Goal: Information Seeking & Learning: Learn about a topic

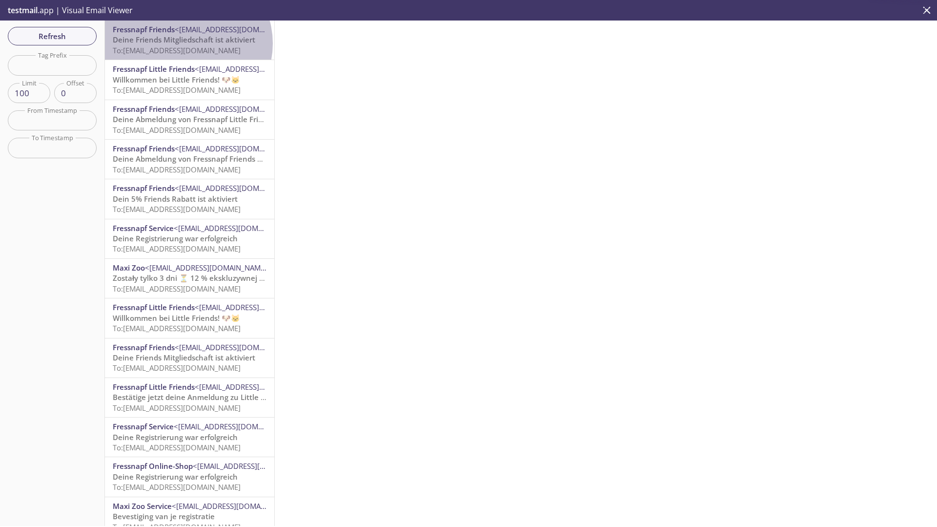
click at [187, 43] on span "Deine Friends Mitgliedschaft ist aktiviert" at bounding box center [184, 40] width 143 height 10
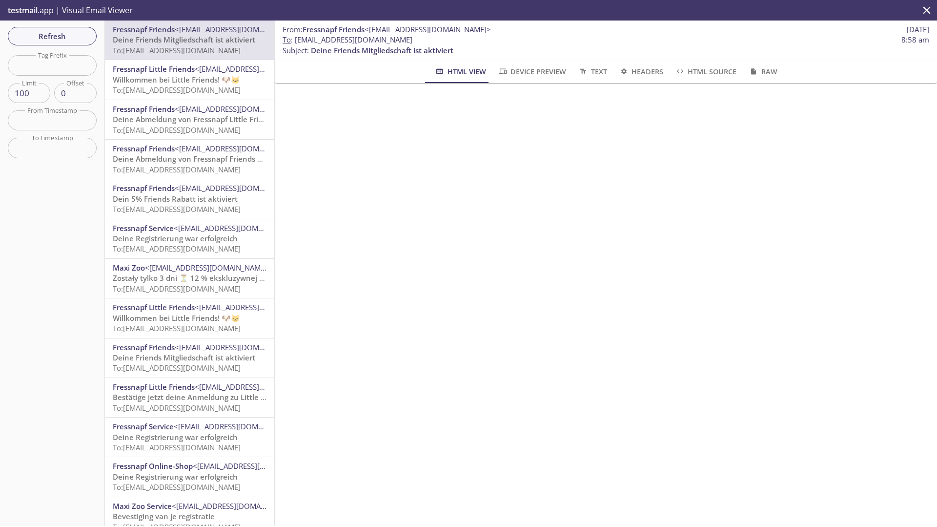
click at [186, 79] on span "Willkommen bei Little Friends! 🐶🐱" at bounding box center [176, 80] width 127 height 10
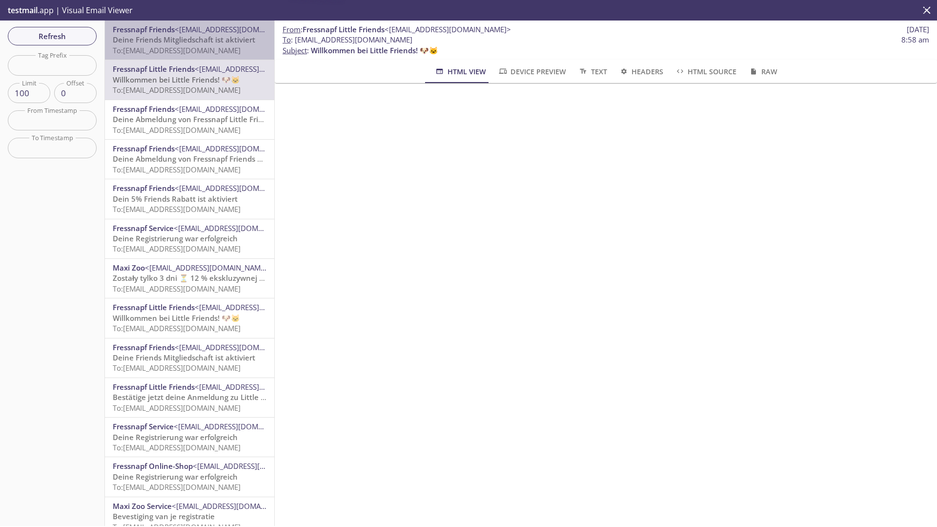
click at [193, 49] on span "To: [EMAIL_ADDRESS][DOMAIN_NAME]" at bounding box center [177, 50] width 128 height 10
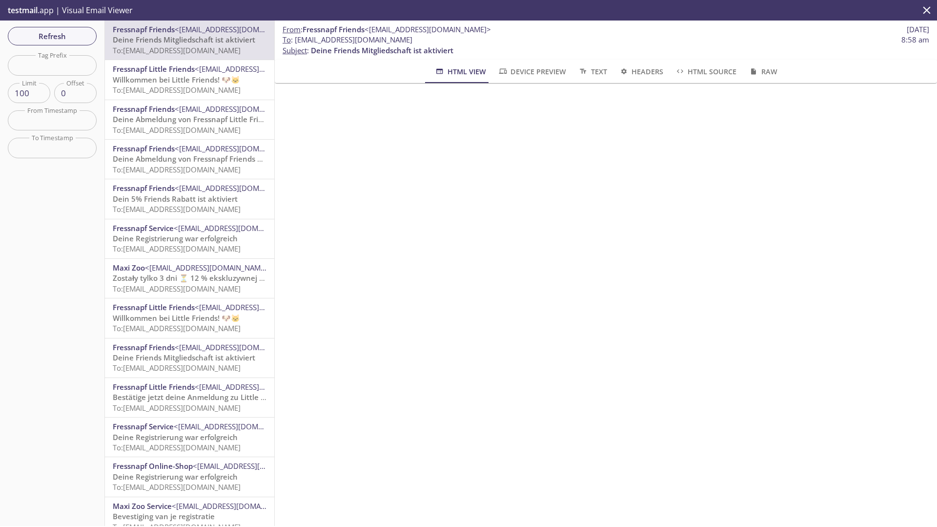
scroll to position [439, 0]
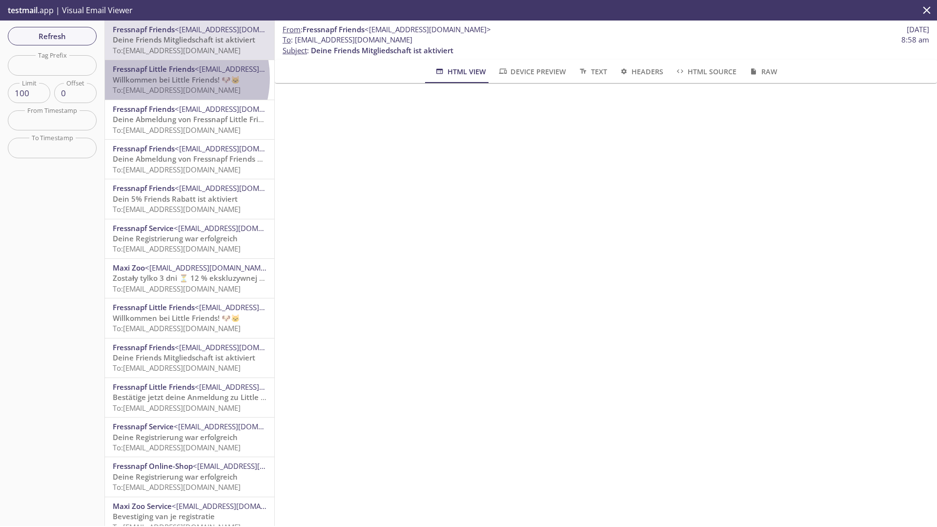
click at [168, 78] on span "Willkommen bei Little Friends! 🐶🐱" at bounding box center [176, 80] width 127 height 10
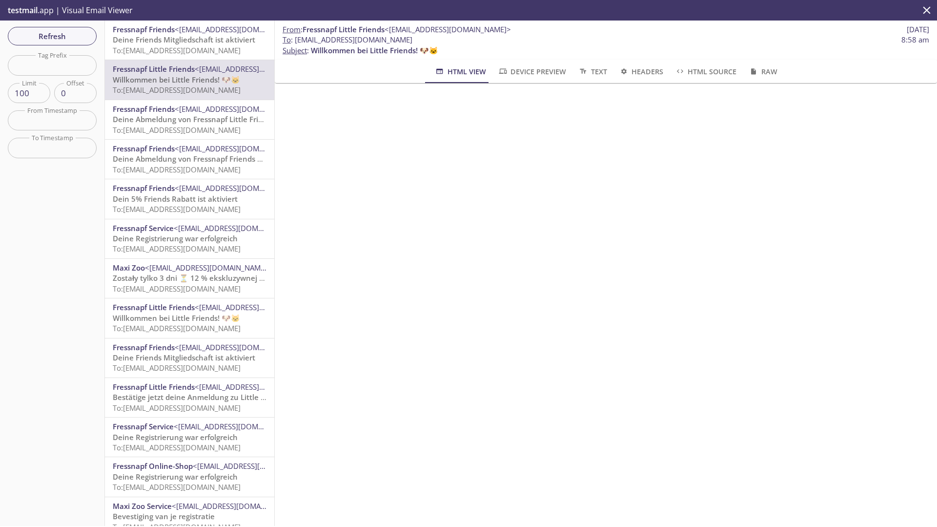
scroll to position [390, 0]
click at [213, 40] on span "Deine Friends Mitgliedschaft ist aktiviert" at bounding box center [184, 40] width 143 height 10
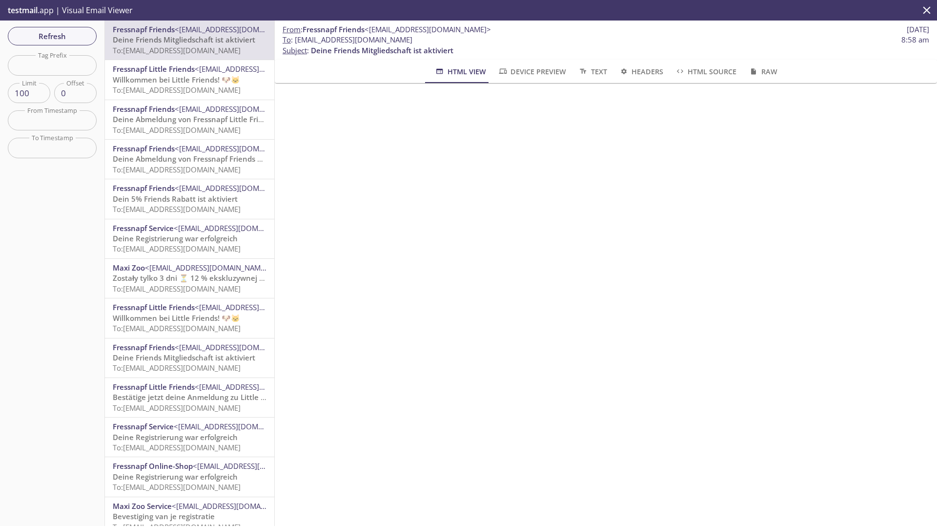
click at [769, 72] on span "Raw" at bounding box center [762, 71] width 29 height 12
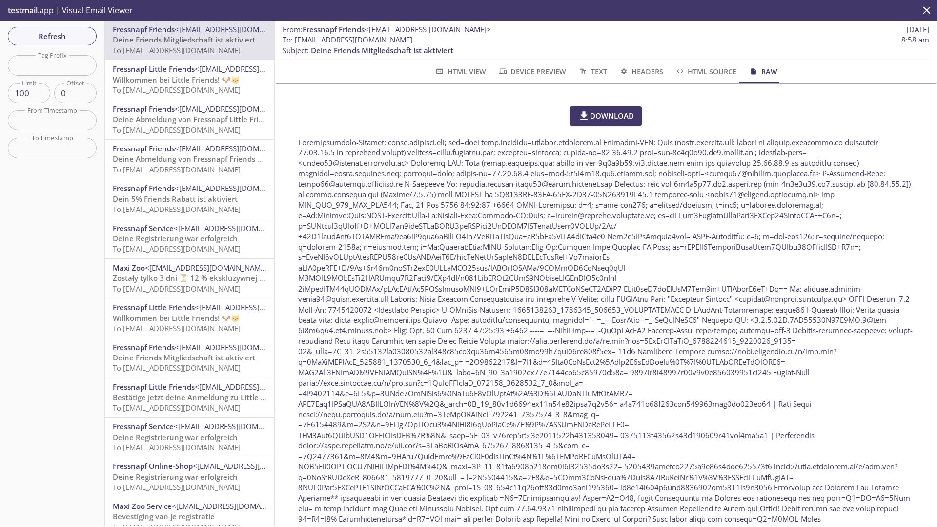
click at [455, 66] on span "HTML View" at bounding box center [459, 71] width 51 height 12
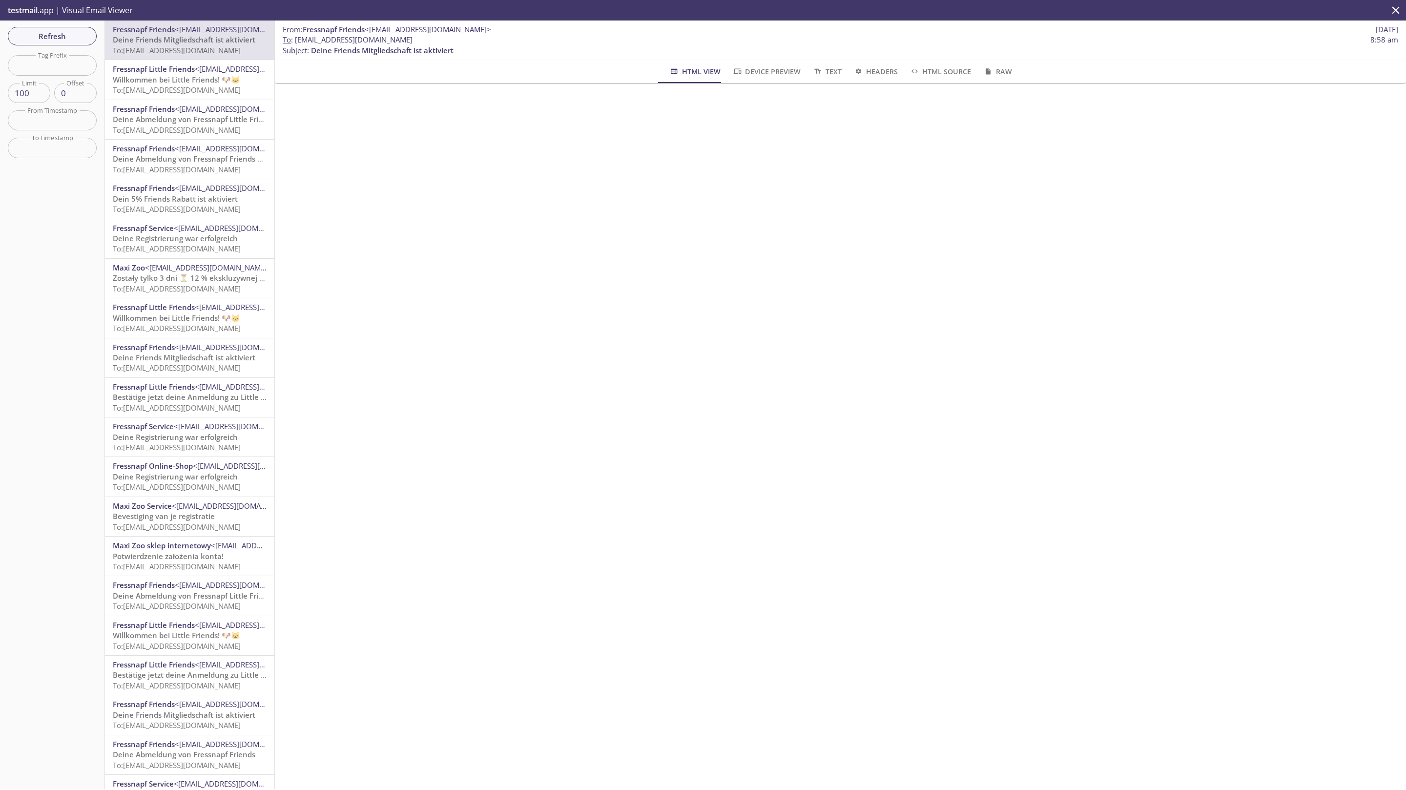
scroll to position [100, 0]
click at [183, 69] on span "Fressnapf Little Friends" at bounding box center [154, 69] width 82 height 10
